Goal: Communication & Community: Answer question/provide support

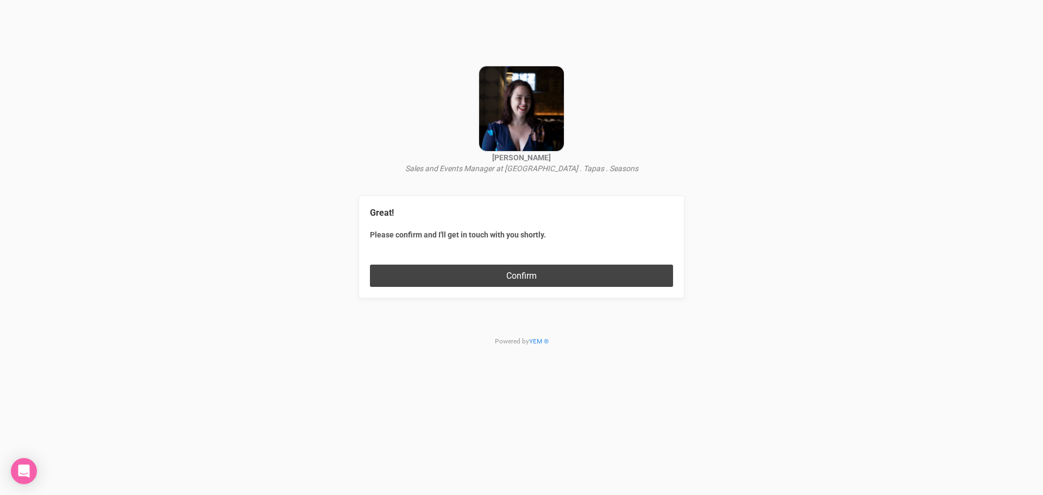
click at [550, 280] on button "Confirm" at bounding box center [521, 276] width 303 height 22
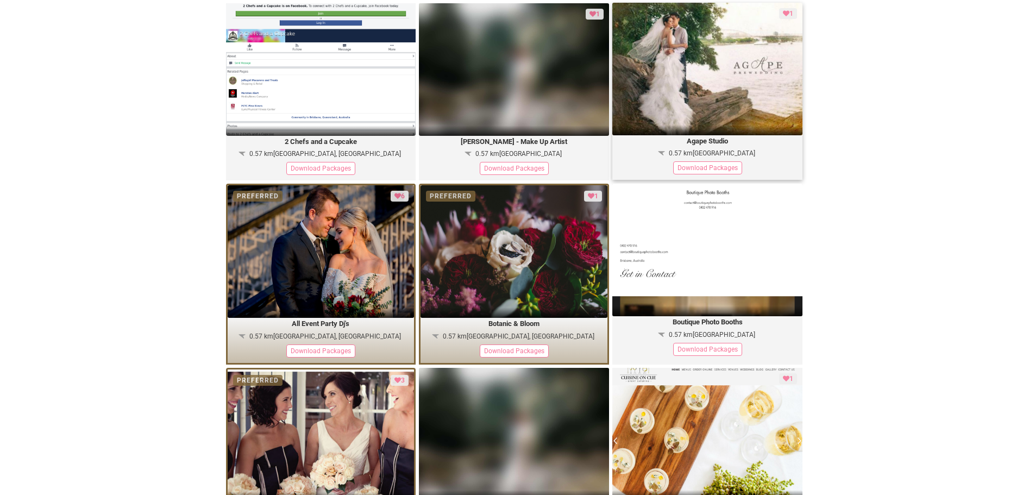
scroll to position [1249, 0]
